Goal: Contribute content

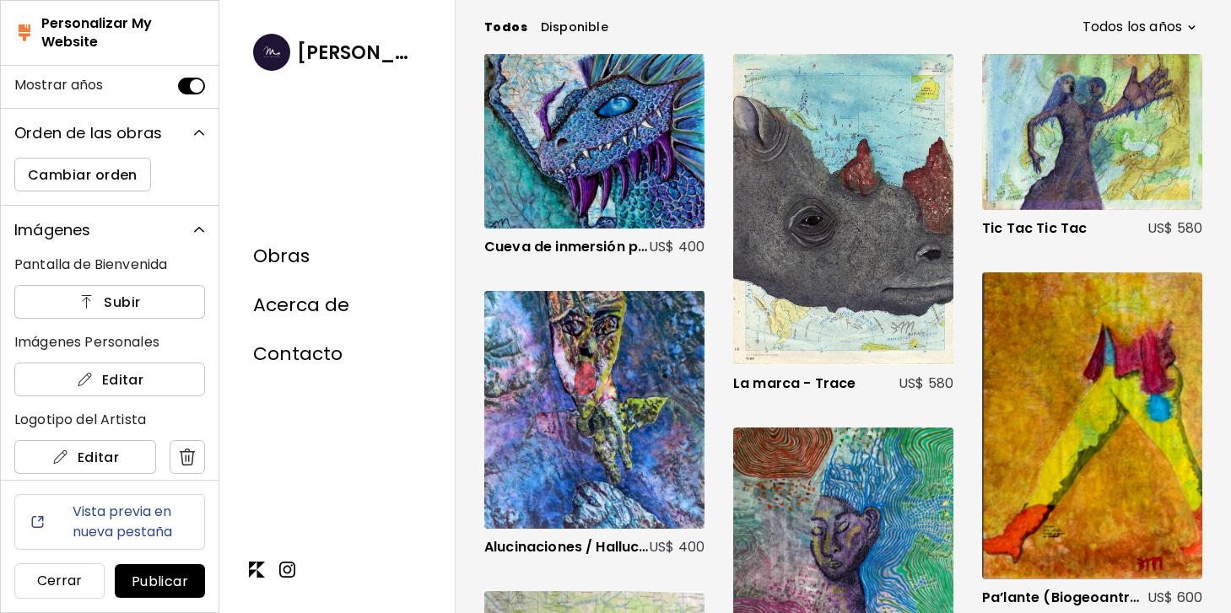
scroll to position [1006, 0]
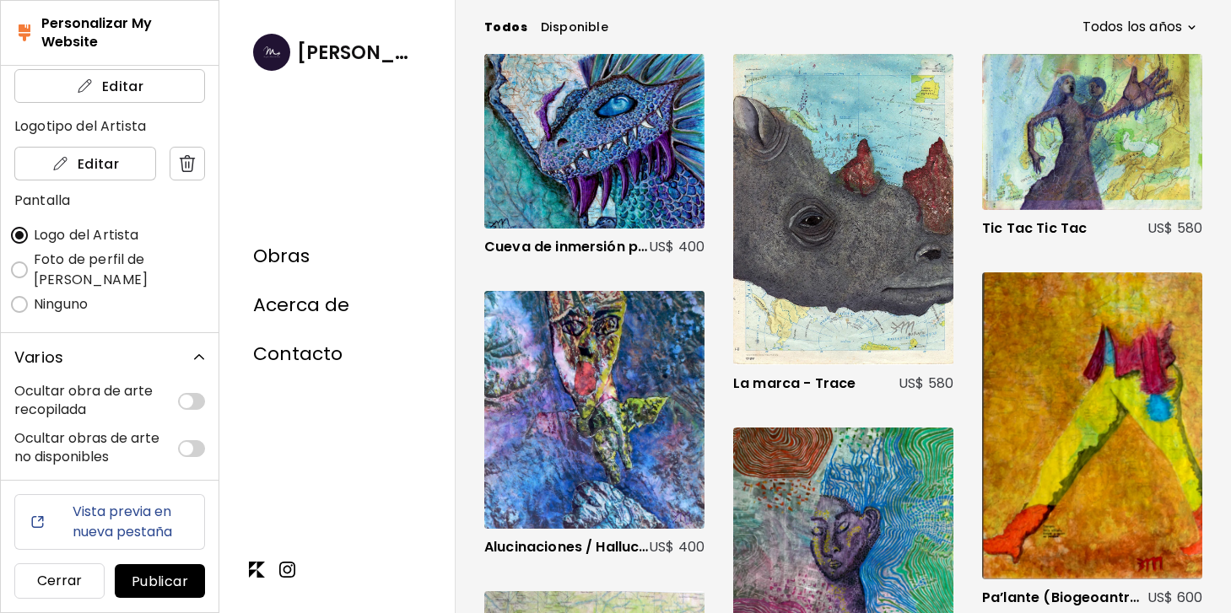
click at [154, 577] on span "Publicar" at bounding box center [159, 582] width 63 height 18
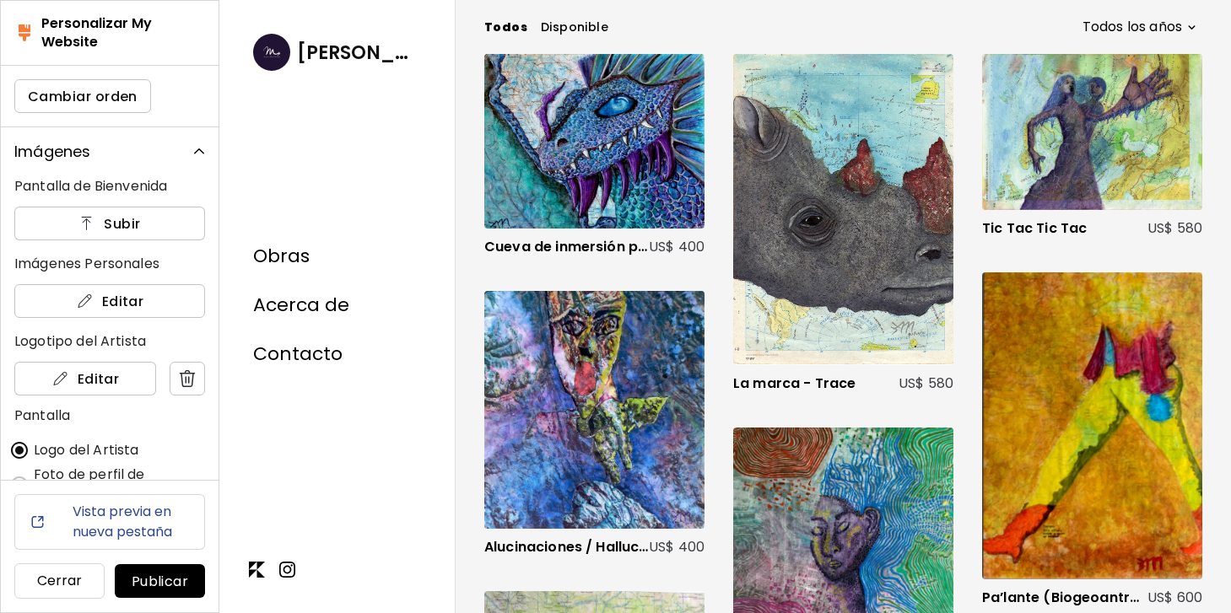
scroll to position [799, 0]
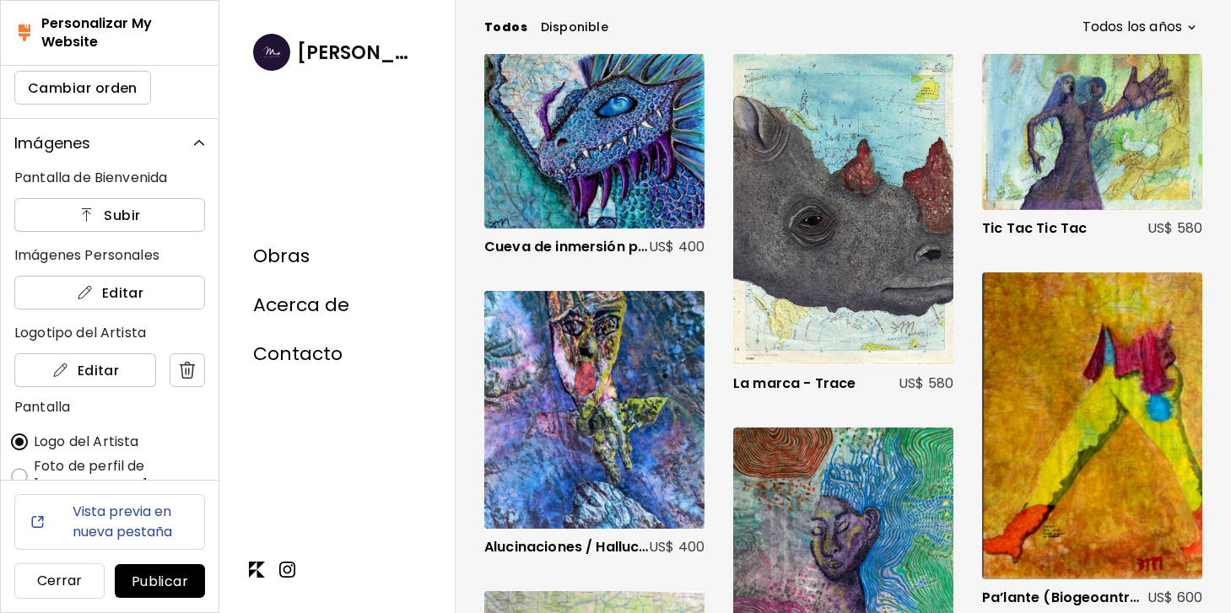
click at [124, 179] on p "Pantalla de Bienvenida" at bounding box center [109, 178] width 191 height 20
click at [140, 222] on span "Subir" at bounding box center [110, 216] width 164 height 18
click at [0, 0] on input "Subir" at bounding box center [0, 0] width 0 height 0
click at [155, 255] on p "Imágenes Personales" at bounding box center [109, 256] width 191 height 20
click at [134, 290] on span "Editar" at bounding box center [110, 293] width 164 height 18
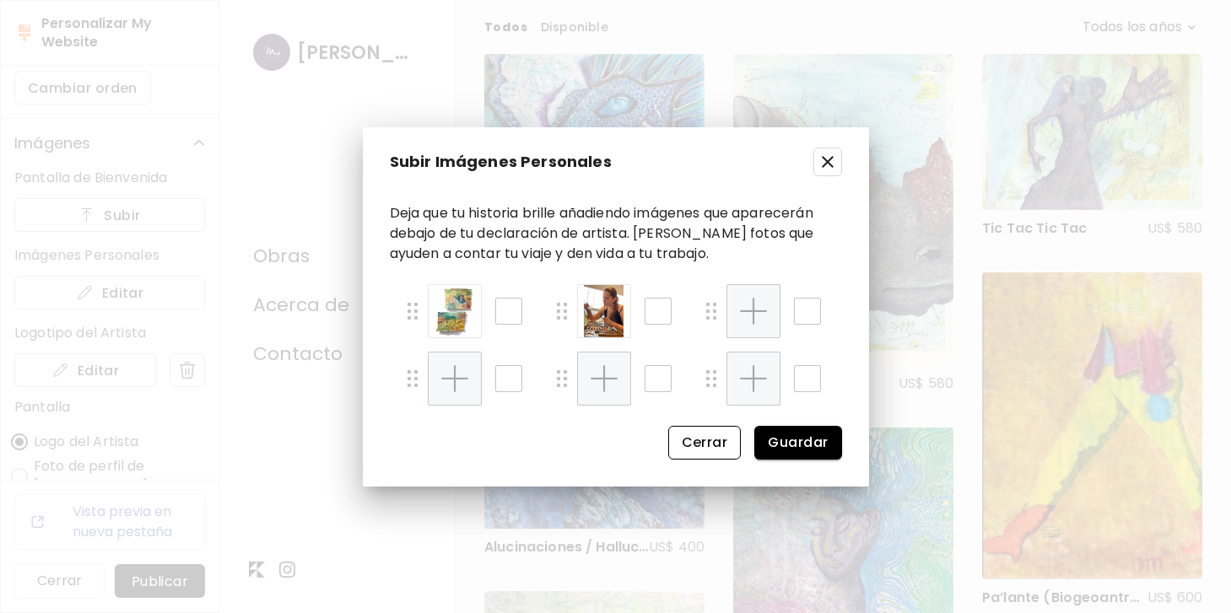
click at [30, 317] on span "Cerrar" at bounding box center [20, 307] width 20 height 20
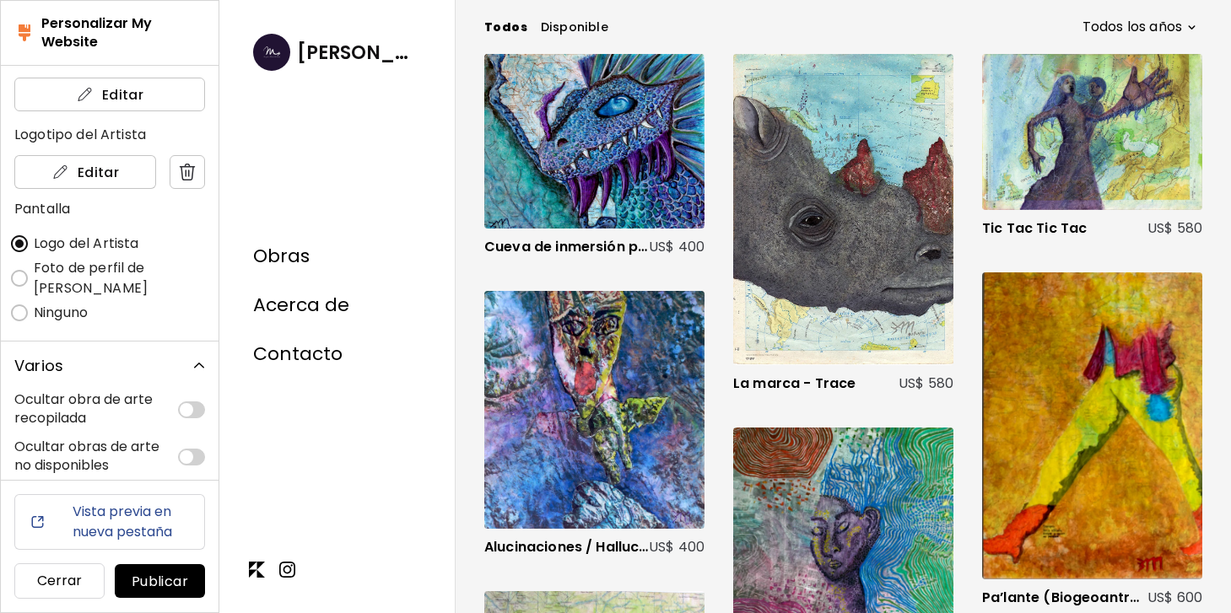
scroll to position [1006, 0]
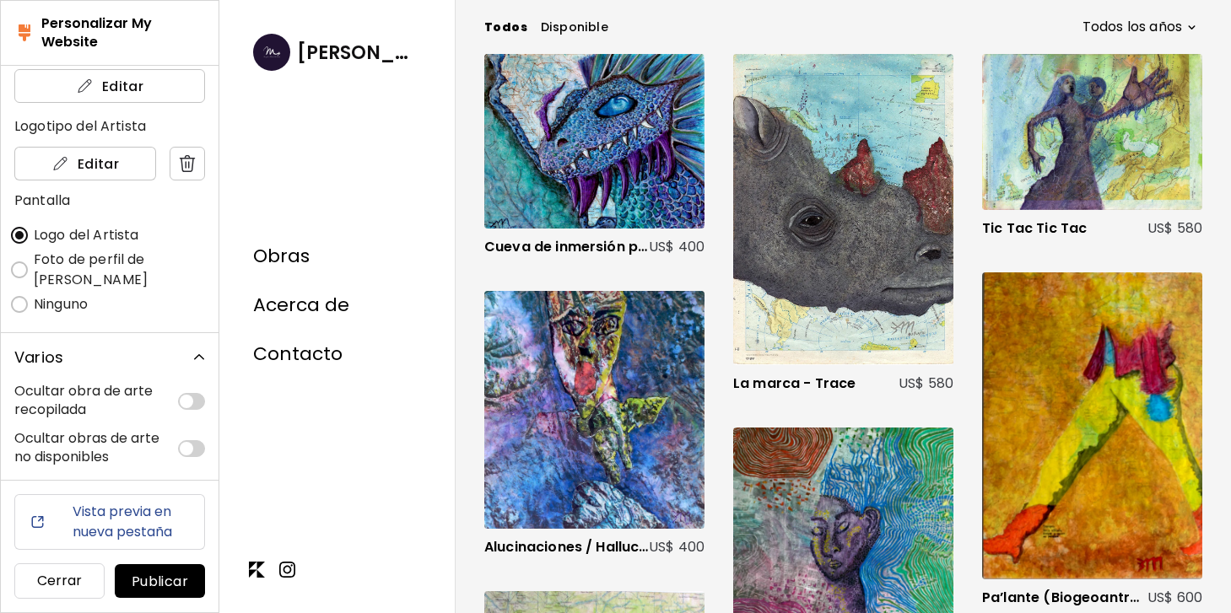
click at [118, 512] on h6 "Vista previa en nueva pestaña" at bounding box center [122, 522] width 138 height 41
click at [55, 24] on h5 "Personalizar My Website" at bounding box center [123, 32] width 164 height 37
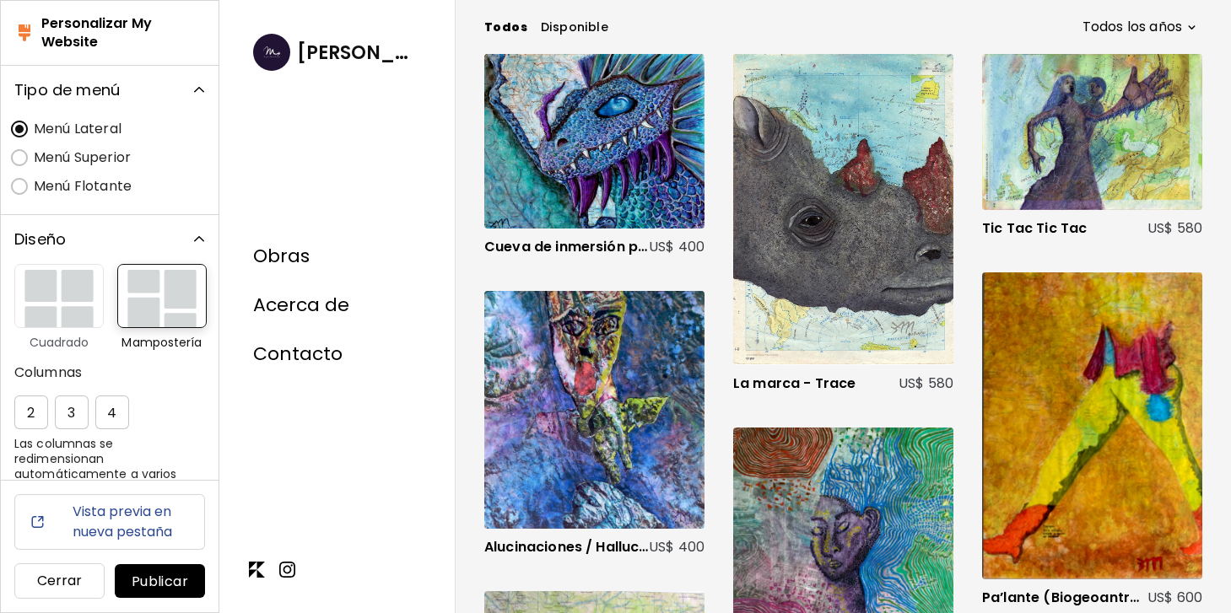
click at [311, 56] on div "[PERSON_NAME]" at bounding box center [355, 53] width 117 height 28
